Goal: Task Accomplishment & Management: Manage account settings

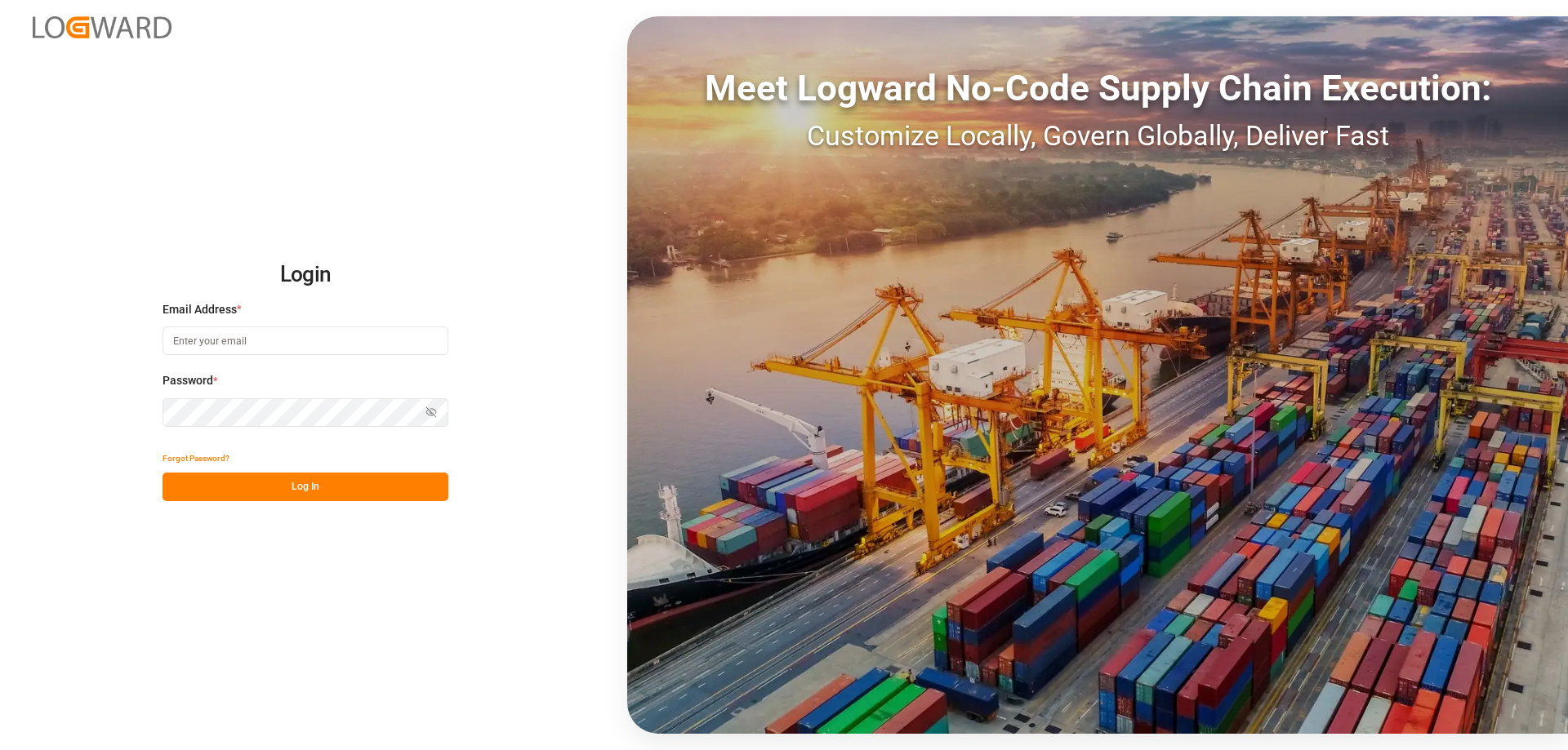
type input "[PERSON_NAME][EMAIL_ADDRESS][DOMAIN_NAME]"
click at [366, 487] on button "Log In" at bounding box center [305, 487] width 286 height 29
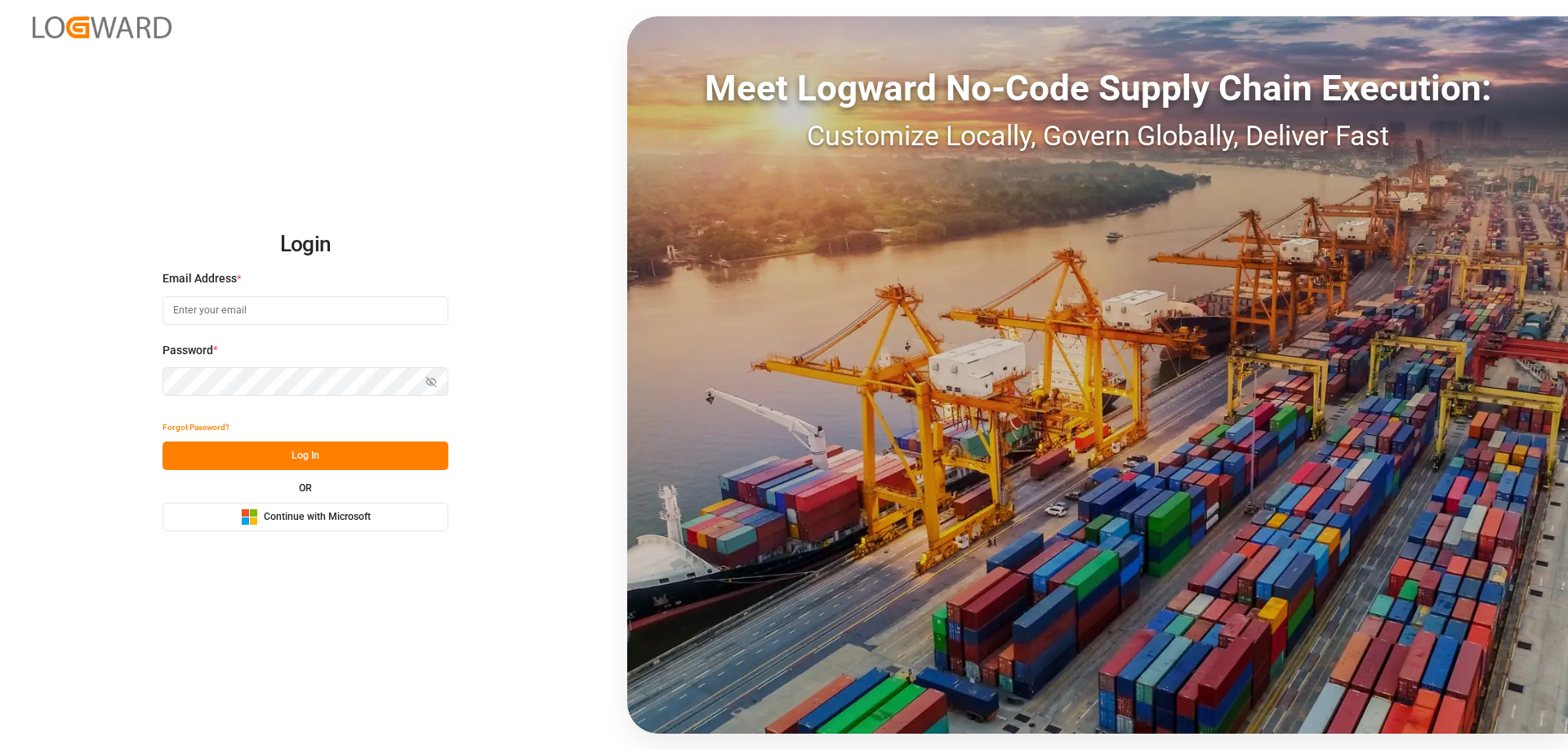
type input "[PERSON_NAME][EMAIL_ADDRESS][DOMAIN_NAME]"
click at [243, 468] on button "Log In" at bounding box center [305, 456] width 286 height 29
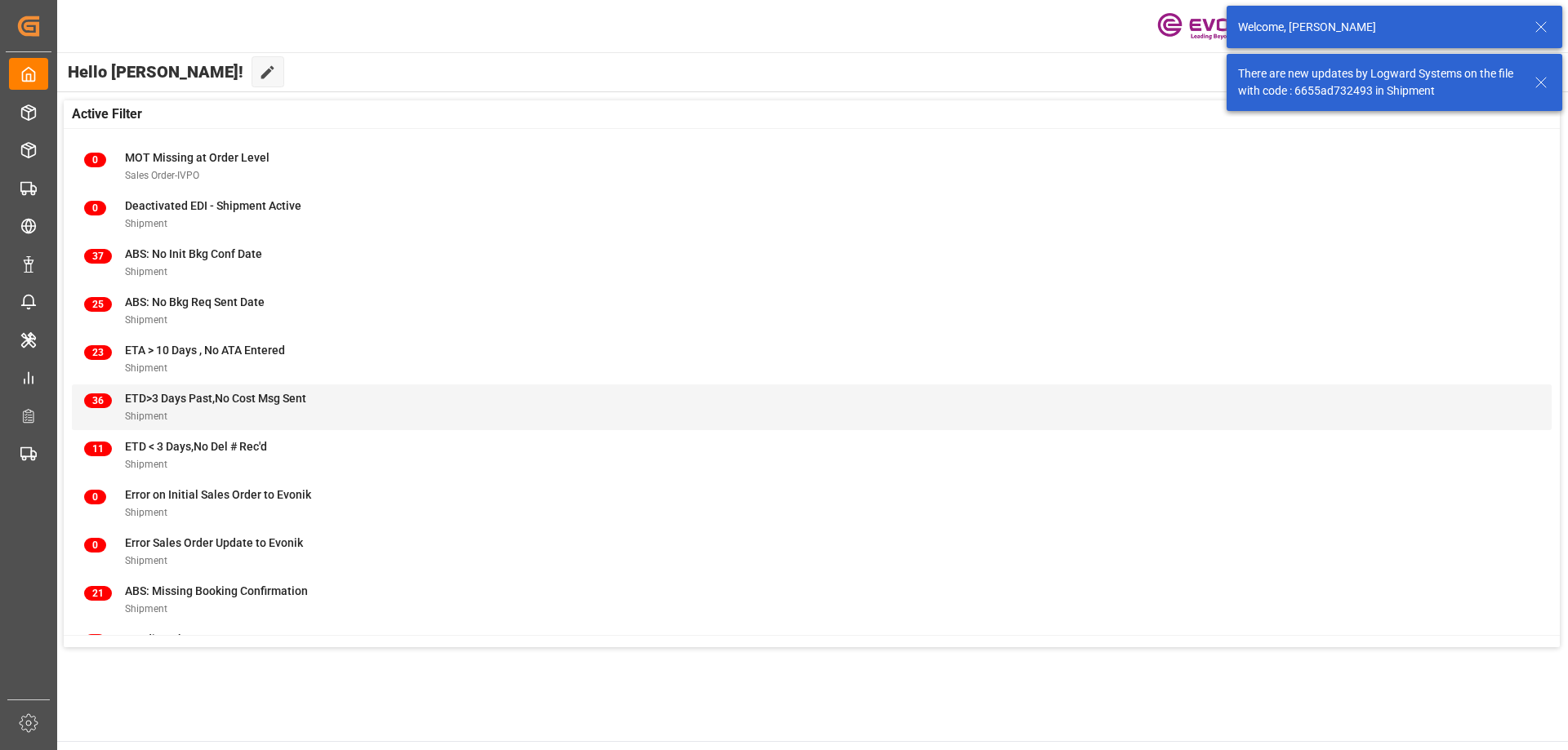
scroll to position [209, 0]
